Goal: Transaction & Acquisition: Purchase product/service

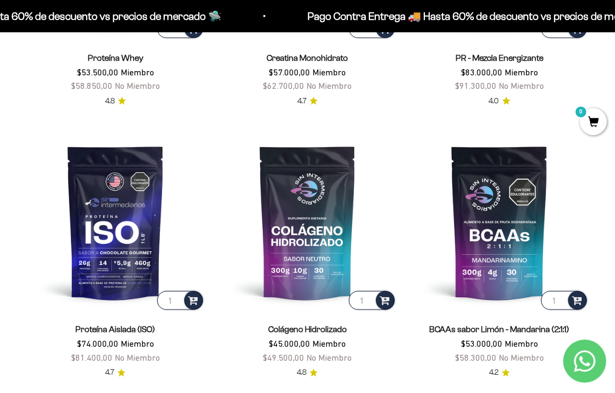
scroll to position [558, 0]
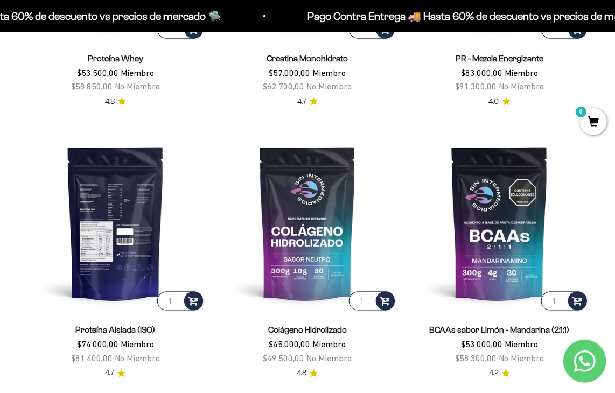
click at [136, 208] on img at bounding box center [115, 223] width 179 height 179
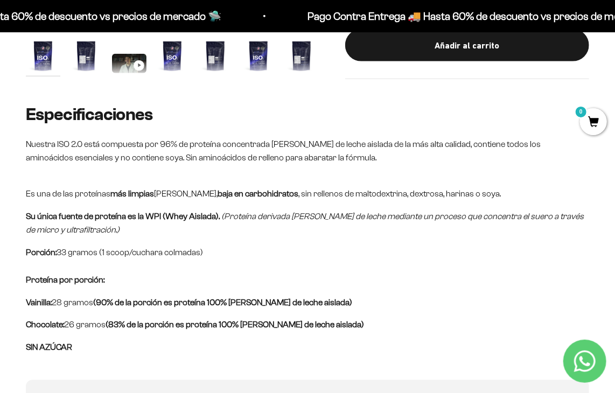
scroll to position [411, 0]
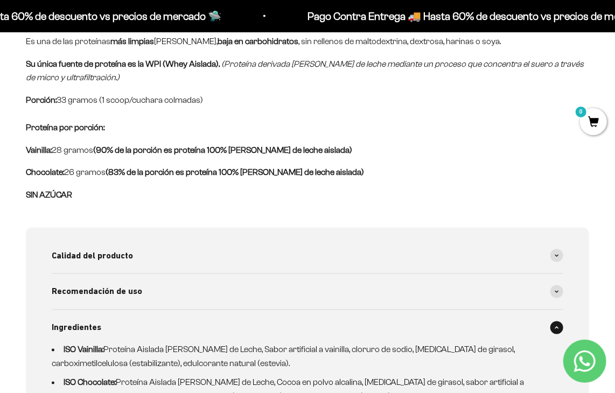
scroll to position [563, 0]
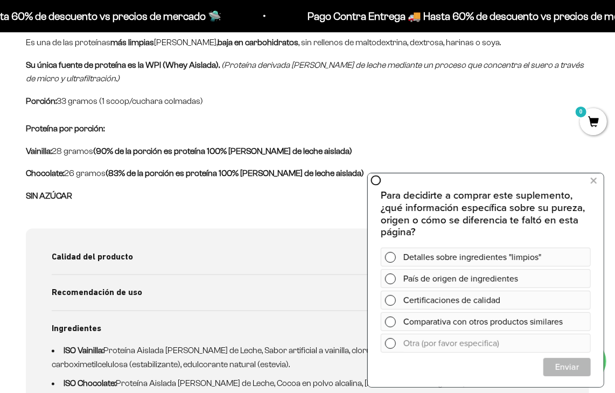
click at [468, 344] on li "ISO Vainilla: Proteína Aislada [PERSON_NAME] de Leche, Sabor artificial a vaini…" at bounding box center [301, 357] width 499 height 27
click at [591, 179] on icon at bounding box center [594, 181] width 6 height 14
